Goal: Find specific page/section: Find specific page/section

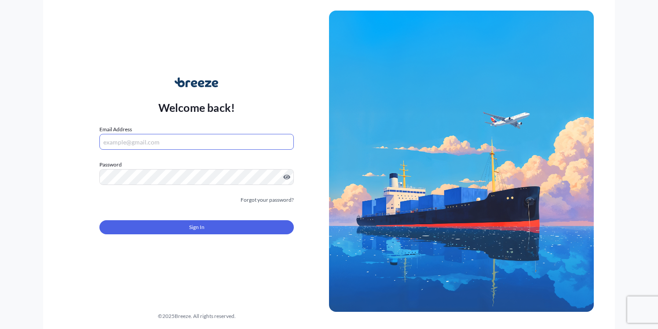
click at [159, 139] on input "Email Address" at bounding box center [196, 142] width 194 height 16
click at [66, 126] on div "Welcome back! Email Address Please enter a valid email address Password Must in…" at bounding box center [196, 161] width 265 height 202
click at [125, 137] on input "Email Address" at bounding box center [196, 142] width 194 height 16
type input "[PERSON_NAME][EMAIL_ADDRESS][DOMAIN_NAME]"
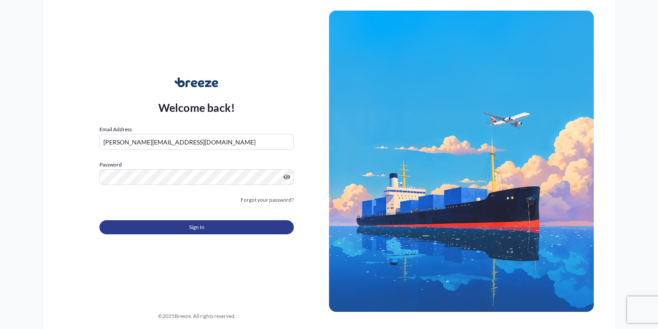
click at [212, 226] on button "Sign In" at bounding box center [196, 227] width 194 height 14
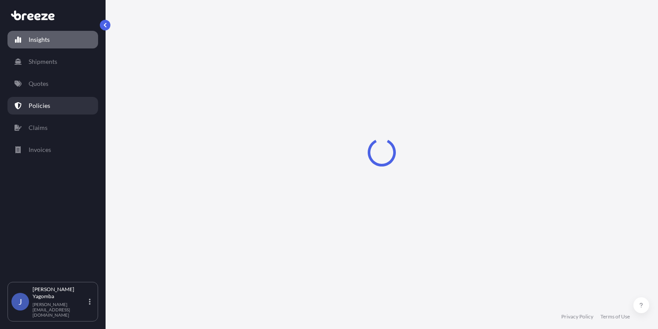
select select "2025"
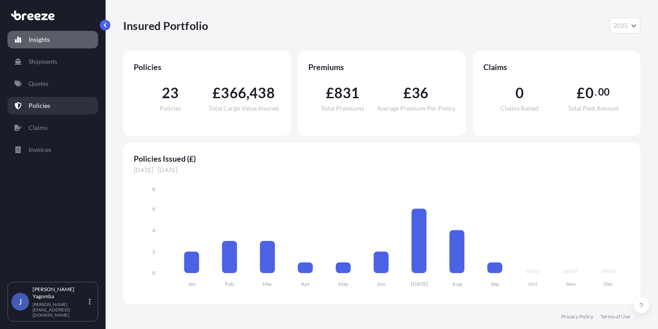
click at [42, 106] on p "Policies" at bounding box center [40, 105] width 22 height 9
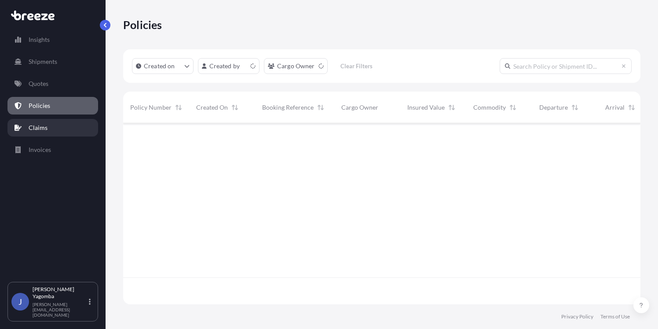
scroll to position [179, 511]
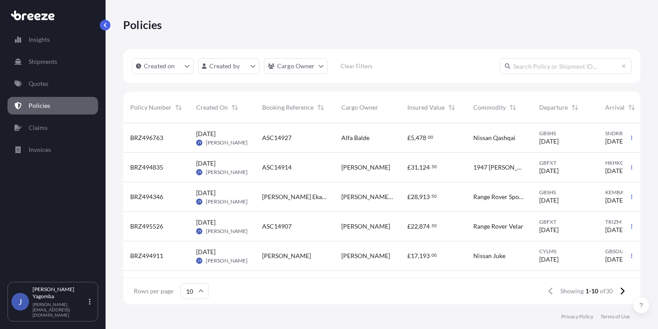
click at [509, 166] on span "1947 [PERSON_NAME] 4 4 And 1957 BMW 502" at bounding box center [499, 167] width 52 height 9
